Goal: Task Accomplishment & Management: Manage account settings

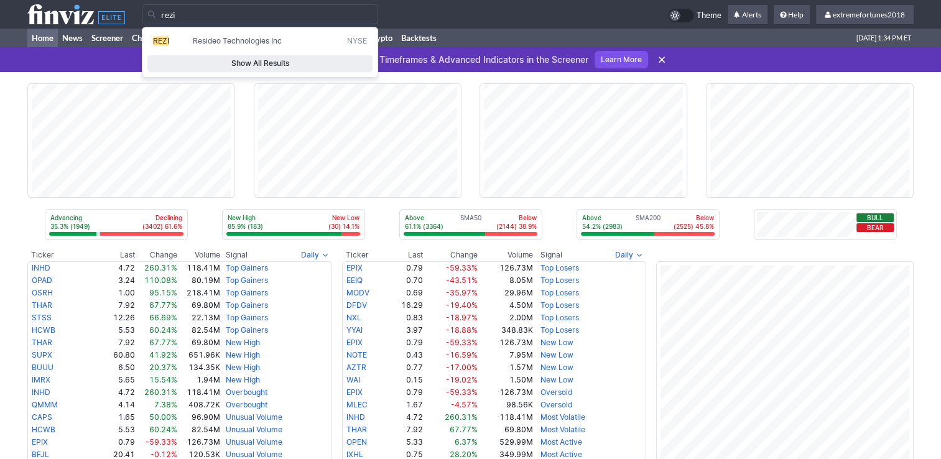
type input "rezi"
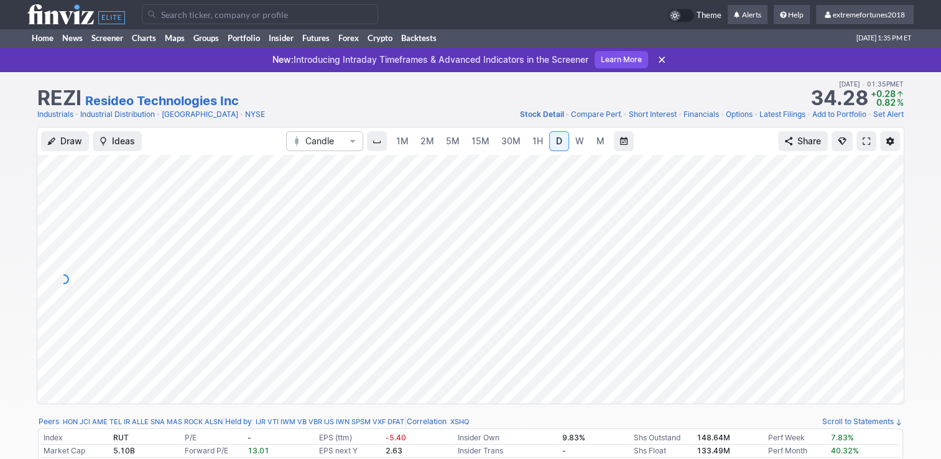
click at [839, 113] on link "Add to Portfolio" at bounding box center [839, 114] width 54 height 12
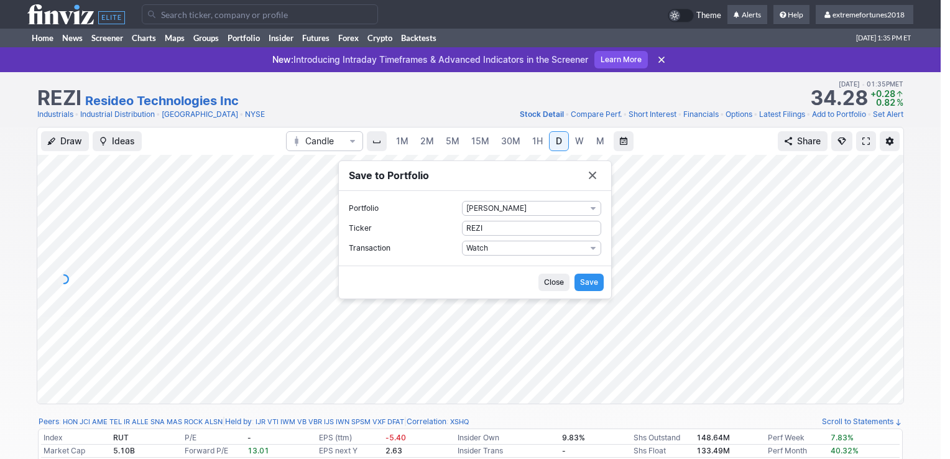
click at [580, 287] on button "Save" at bounding box center [589, 282] width 29 height 17
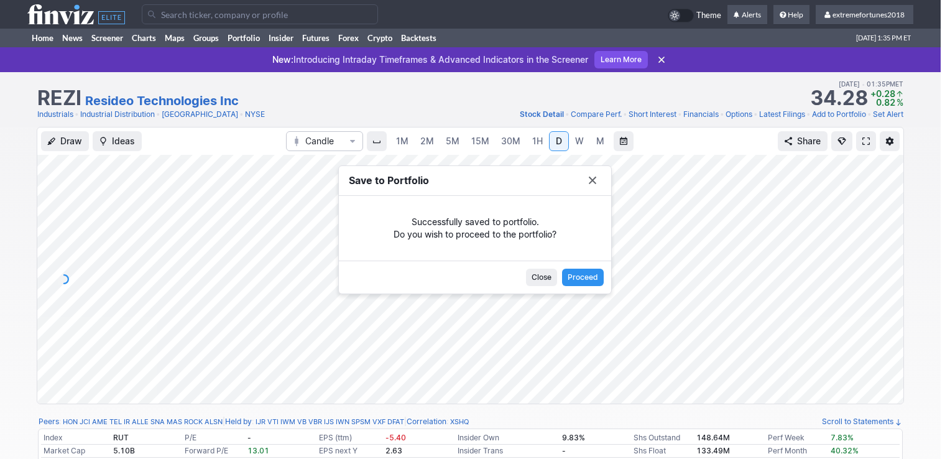
drag, startPoint x: 547, startPoint y: 279, endPoint x: 454, endPoint y: 192, distance: 128.0
click at [545, 279] on span "Close" at bounding box center [542, 277] width 20 height 12
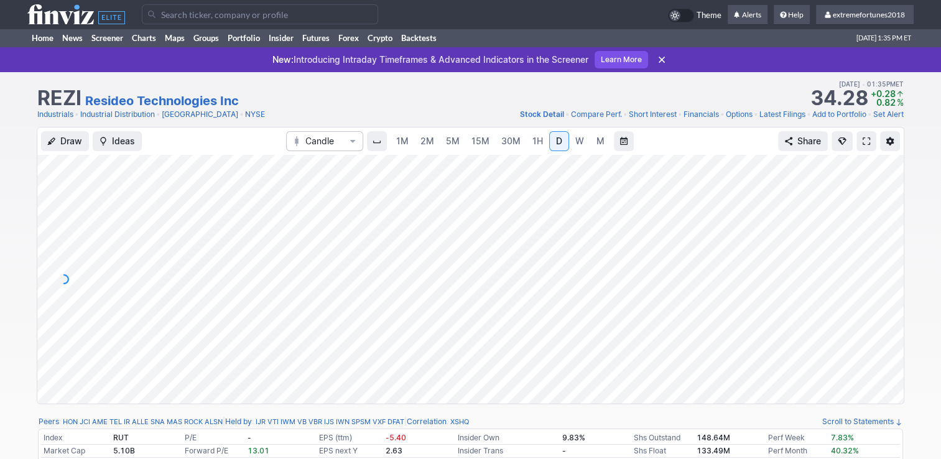
click at [354, 19] on input "Search" at bounding box center [260, 14] width 236 height 20
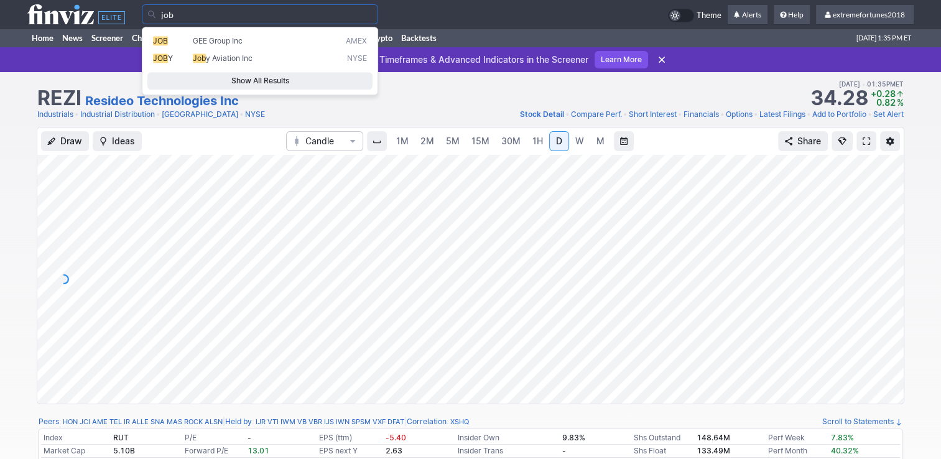
click at [278, 58] on span "Job y Aviation Inc" at bounding box center [266, 58] width 153 height 11
type input "JOBY"
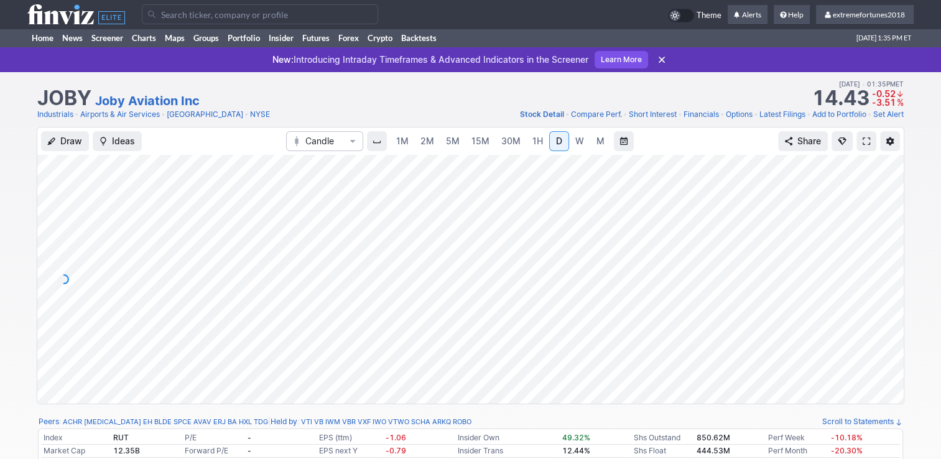
click at [830, 114] on link "Add to Portfolio" at bounding box center [839, 114] width 54 height 12
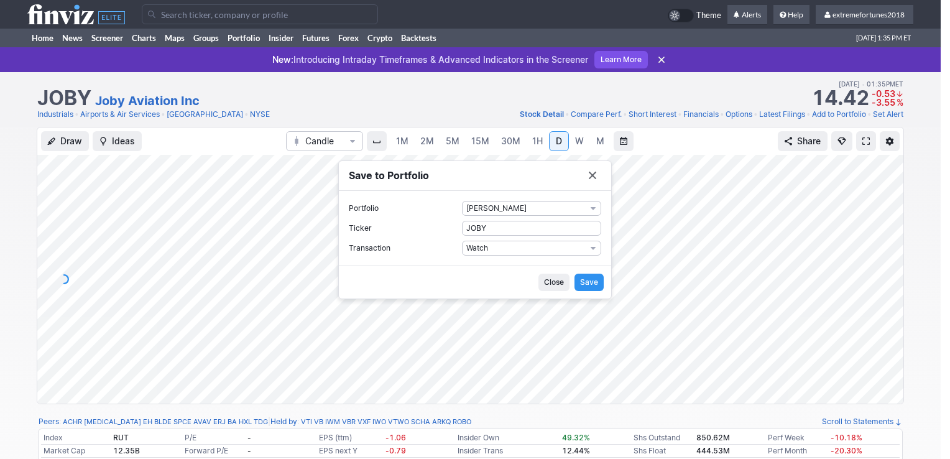
click at [593, 282] on span "Save" at bounding box center [589, 282] width 18 height 12
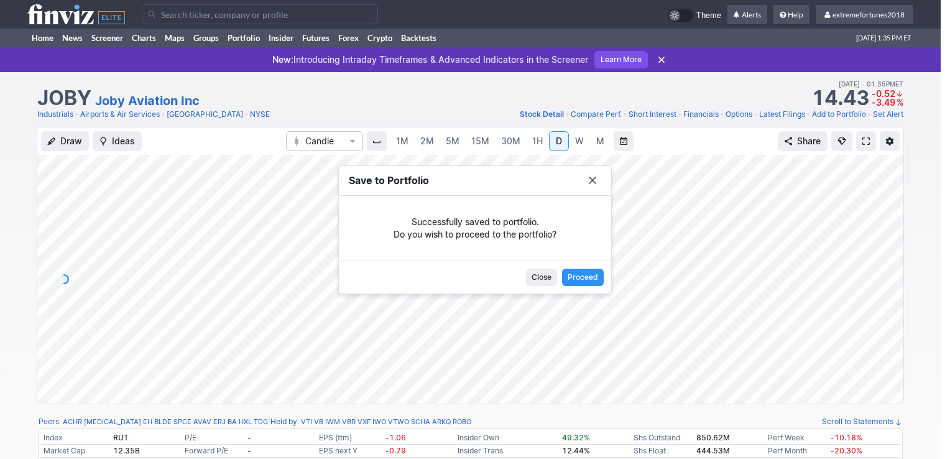
drag, startPoint x: 540, startPoint y: 277, endPoint x: 485, endPoint y: 225, distance: 76.1
click at [540, 277] on span "Close" at bounding box center [542, 277] width 20 height 12
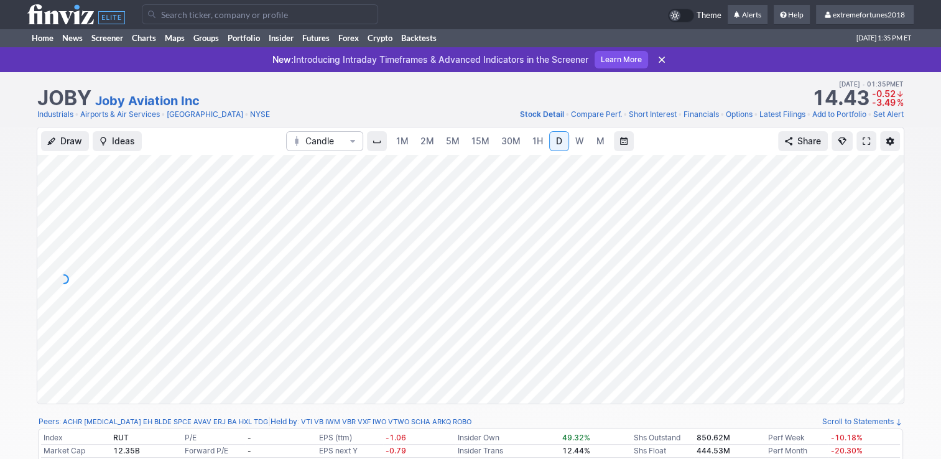
click at [209, 16] on input "Search" at bounding box center [260, 14] width 236 height 20
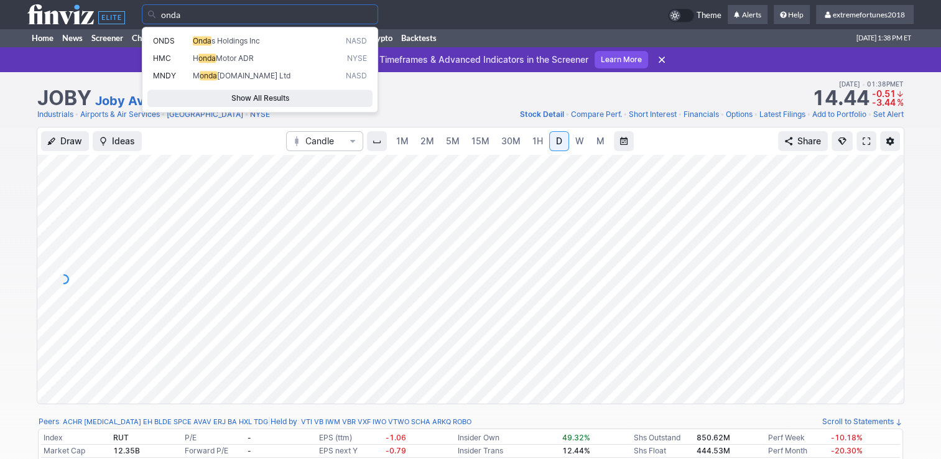
type input "onda"
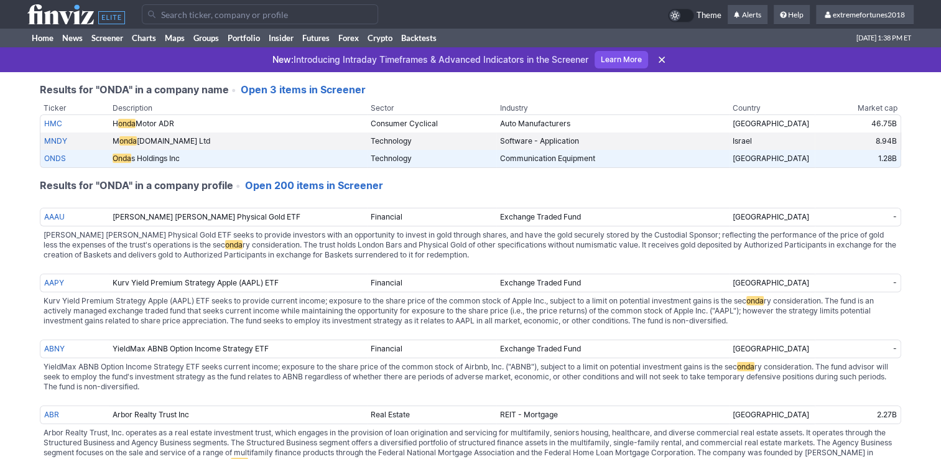
click at [62, 157] on link "ONDS" at bounding box center [55, 158] width 22 height 9
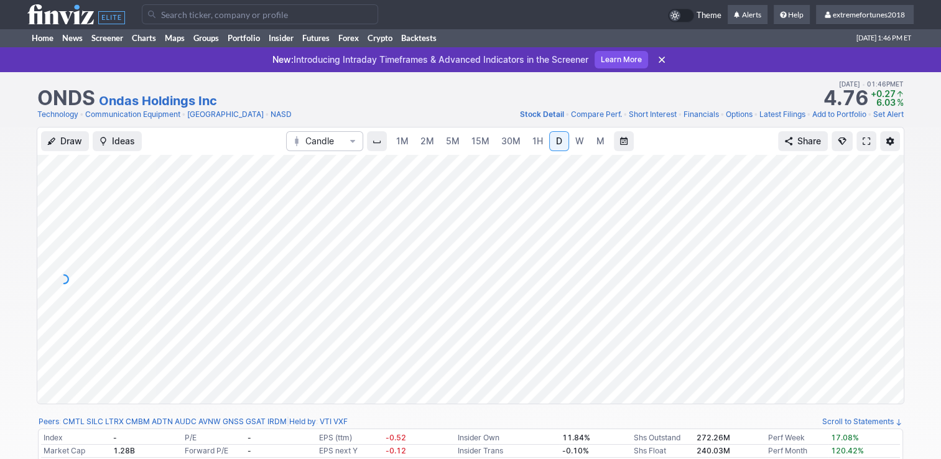
click at [826, 111] on link "Add to Portfolio" at bounding box center [839, 114] width 54 height 12
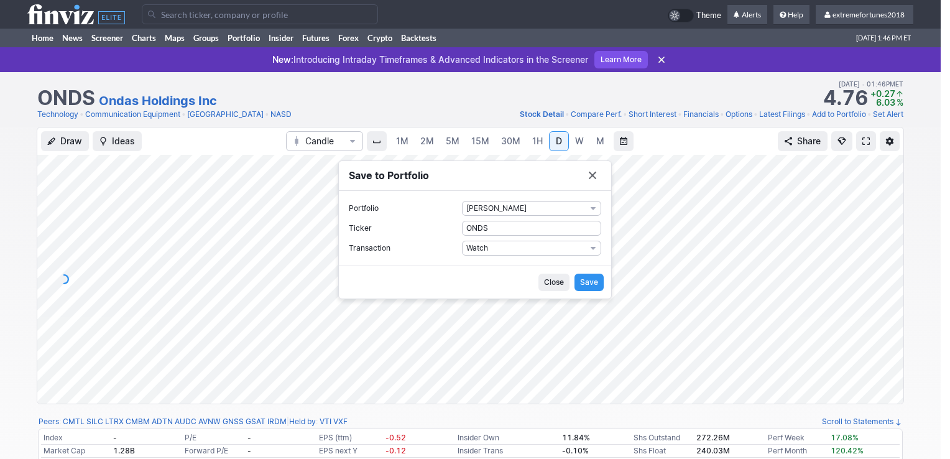
click at [587, 282] on span "Save" at bounding box center [589, 282] width 18 height 12
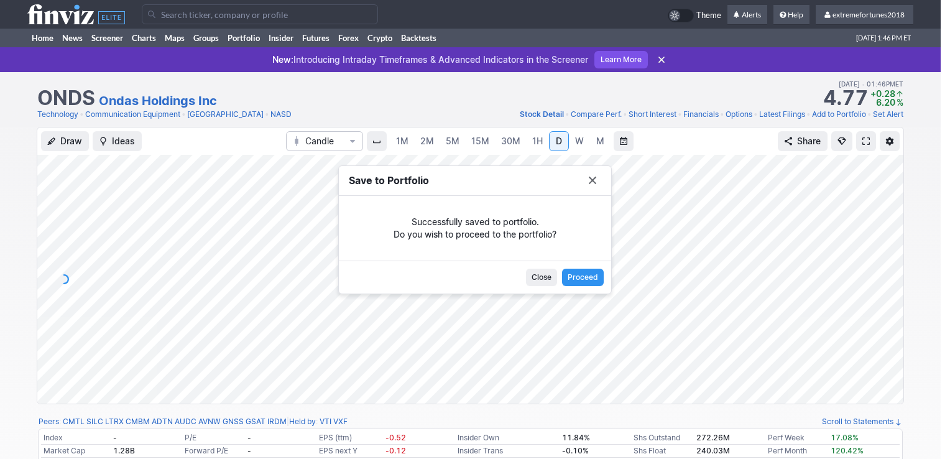
click at [544, 280] on span "Close" at bounding box center [542, 277] width 20 height 12
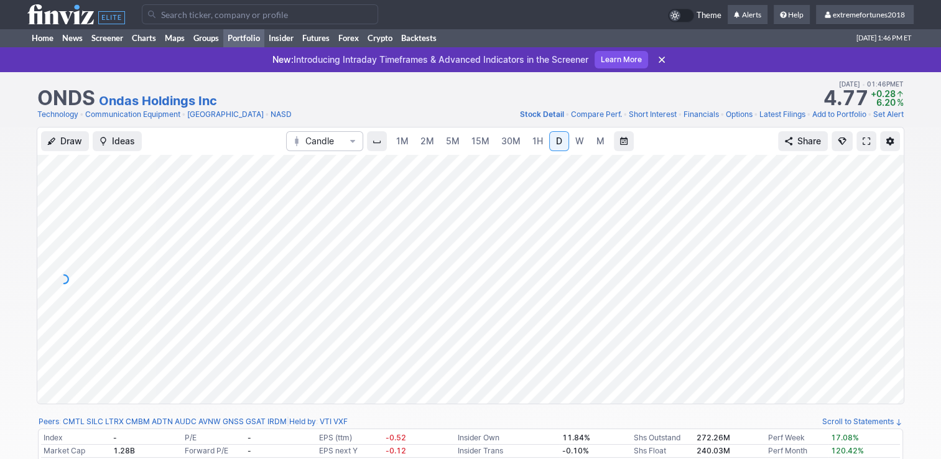
drag, startPoint x: 249, startPoint y: 37, endPoint x: 257, endPoint y: 43, distance: 10.3
click at [249, 38] on link "Portfolio" at bounding box center [243, 38] width 41 height 19
